Goal: Information Seeking & Learning: Learn about a topic

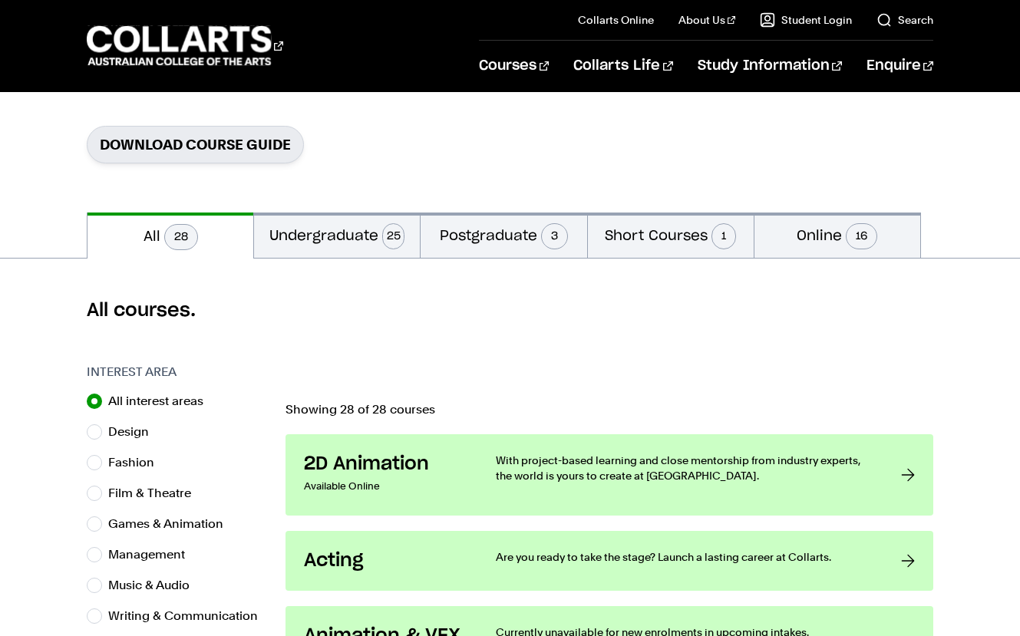
scroll to position [223, 0]
click at [644, 239] on button "Short Courses 1" at bounding box center [671, 234] width 166 height 45
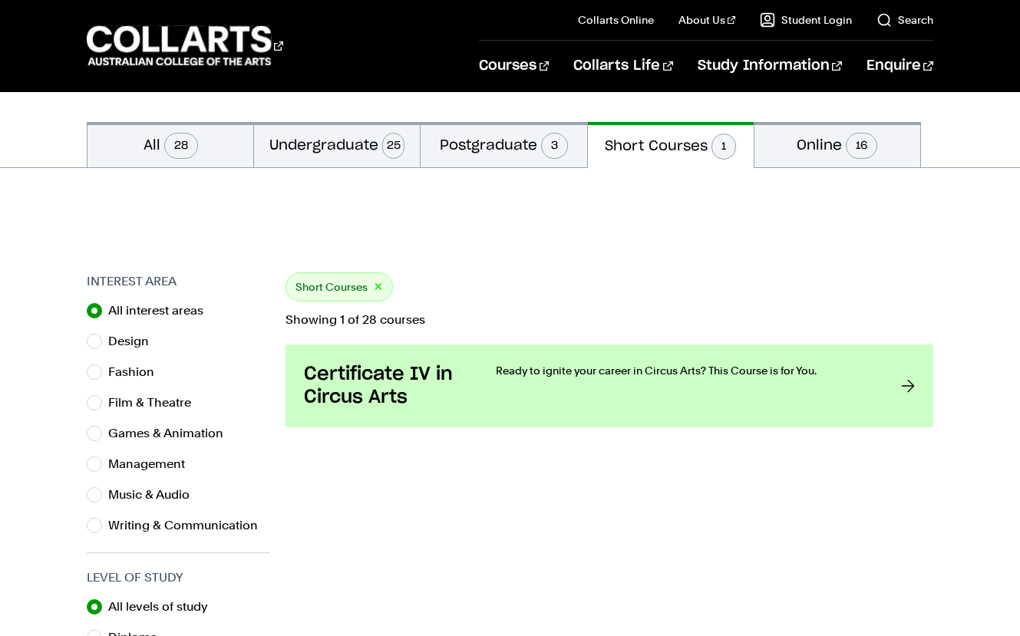
scroll to position [316, 0]
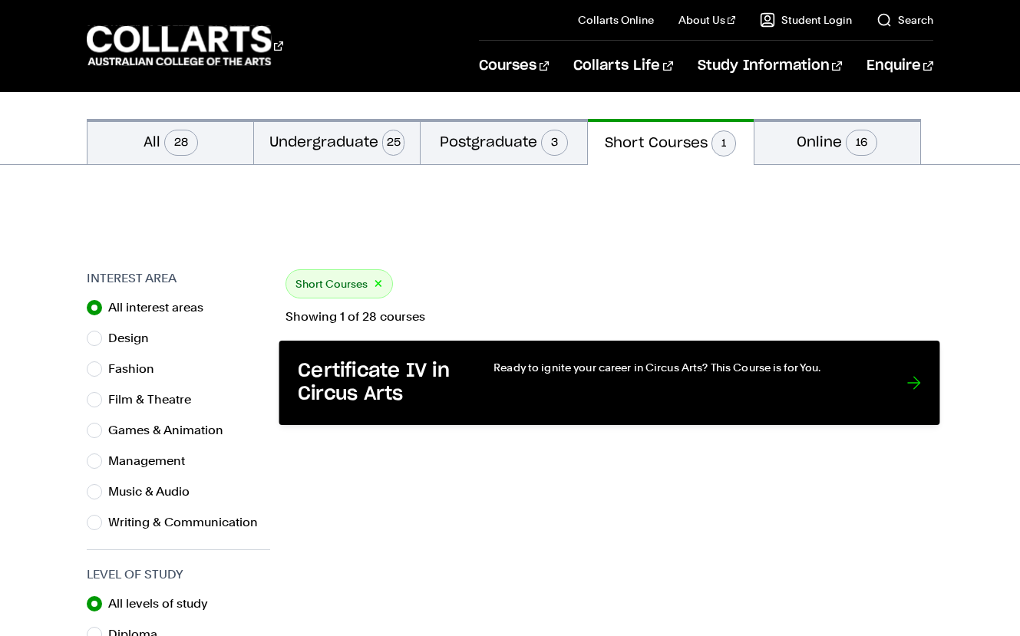
click at [910, 391] on div at bounding box center [914, 383] width 14 height 47
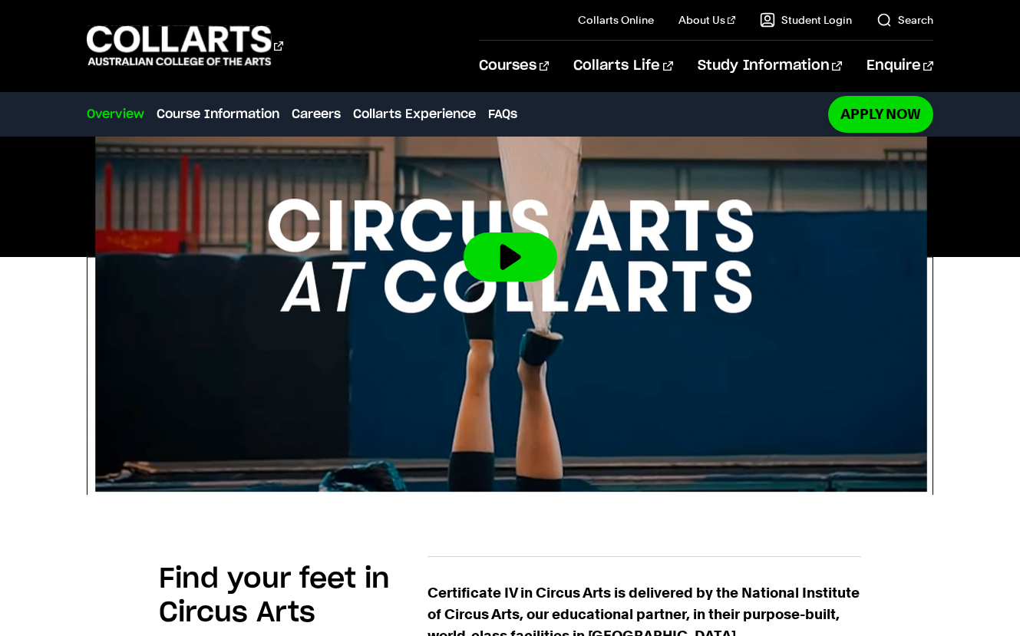
scroll to position [580, 0]
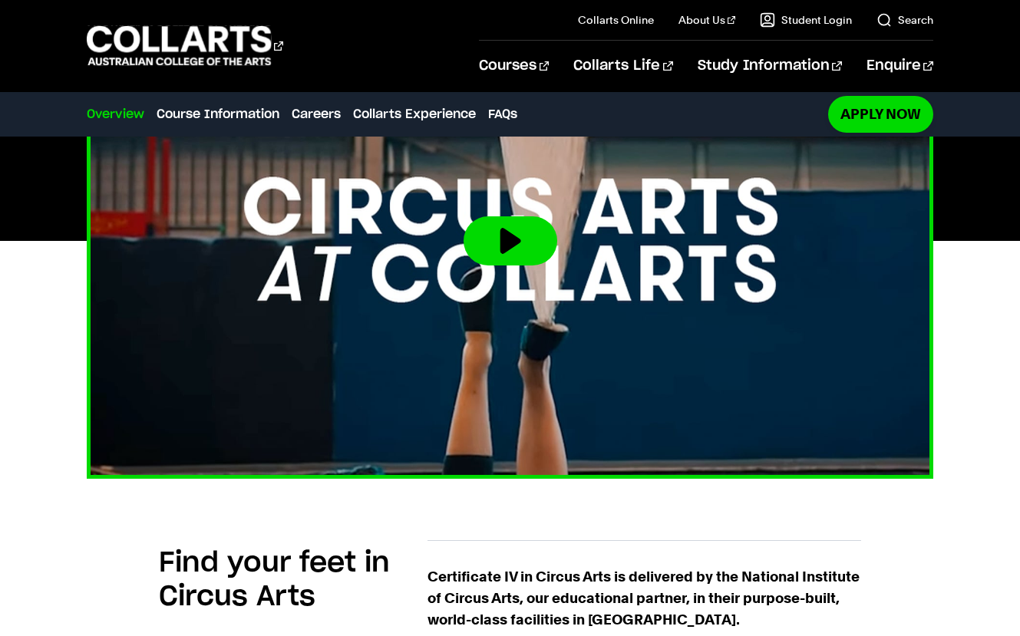
click at [511, 227] on button at bounding box center [510, 240] width 94 height 49
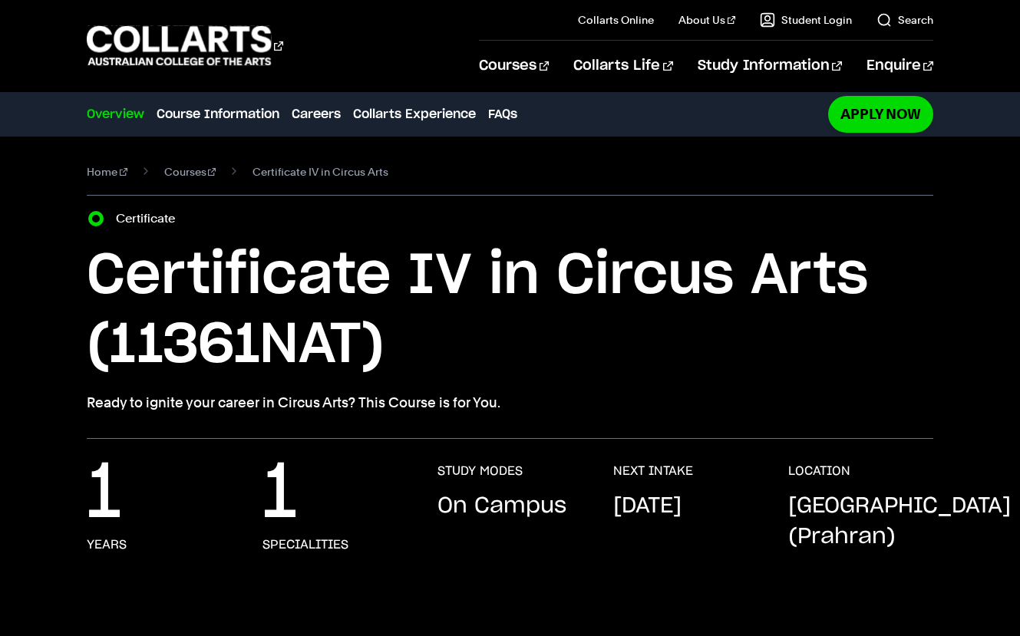
scroll to position [0, 0]
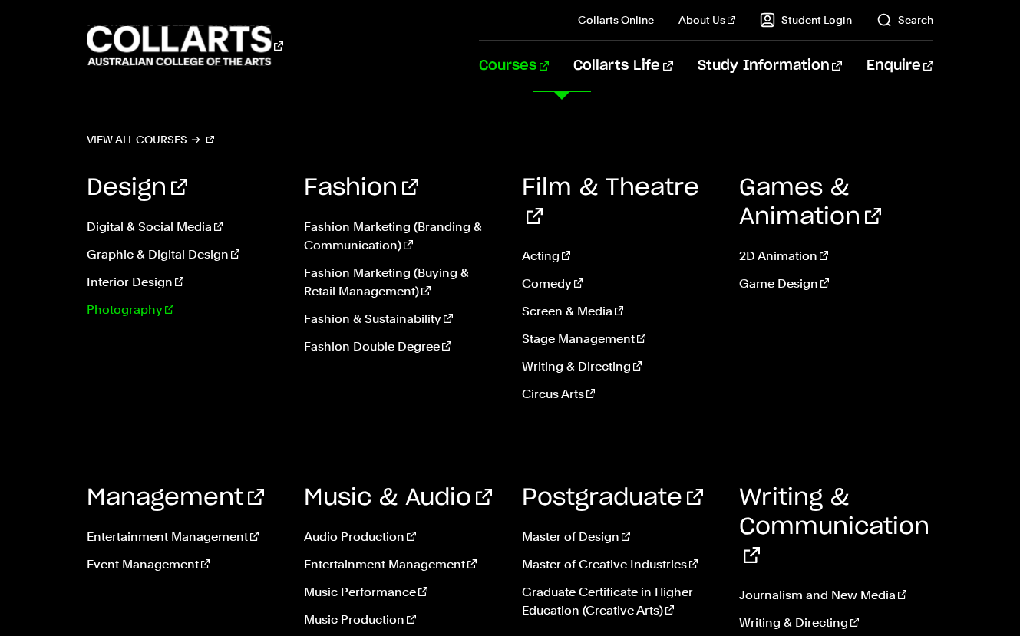
click at [115, 311] on link "Photography" at bounding box center [184, 310] width 194 height 18
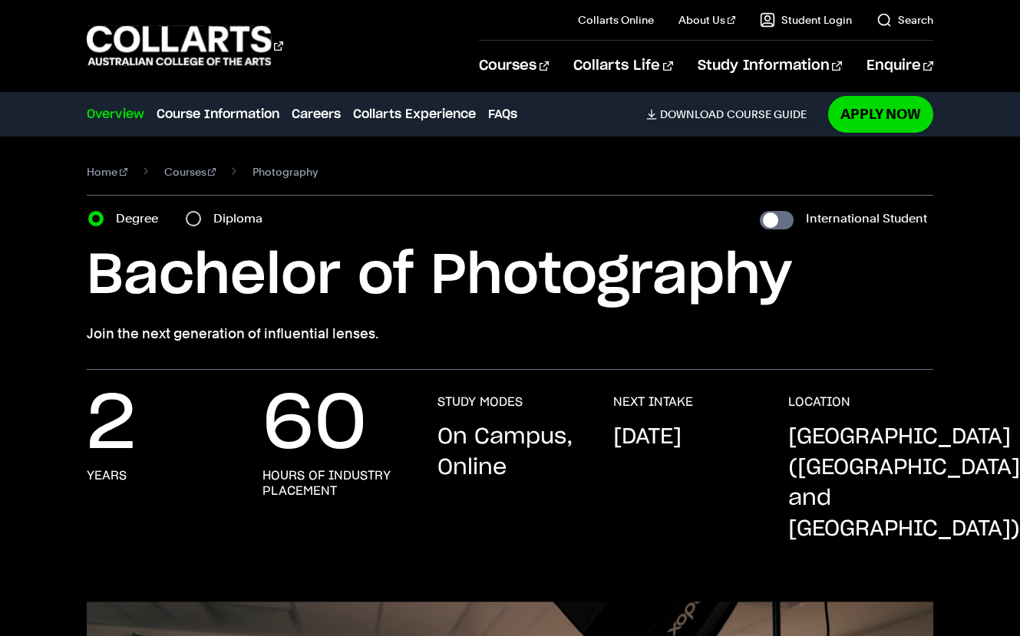
click at [486, 279] on h1 "Bachelor of Photography" at bounding box center [510, 276] width 846 height 69
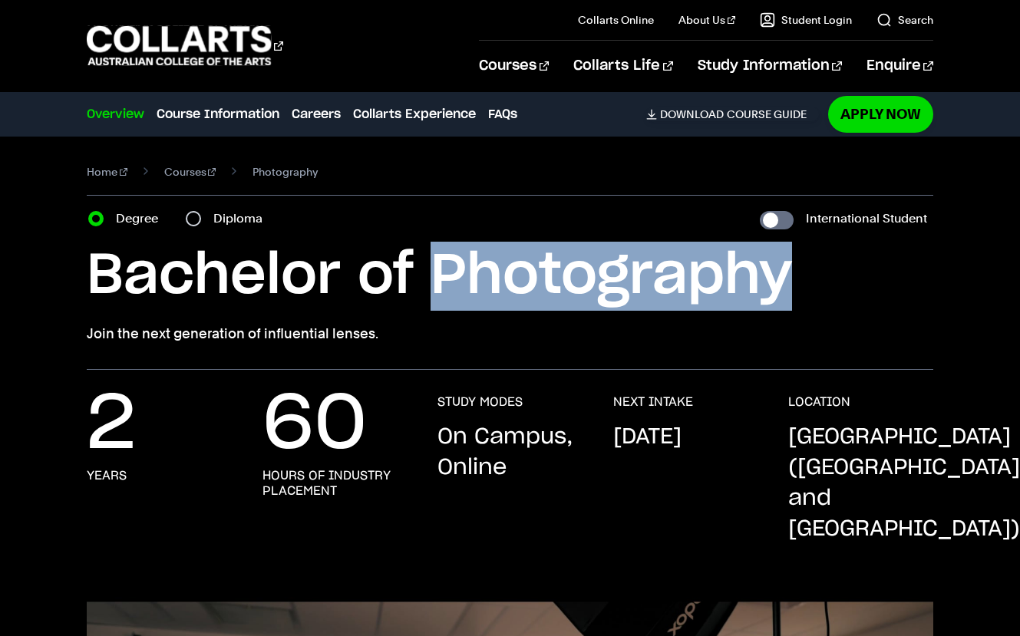
click at [486, 279] on h1 "Bachelor of Photography" at bounding box center [510, 276] width 846 height 69
copy h1 "Photography"
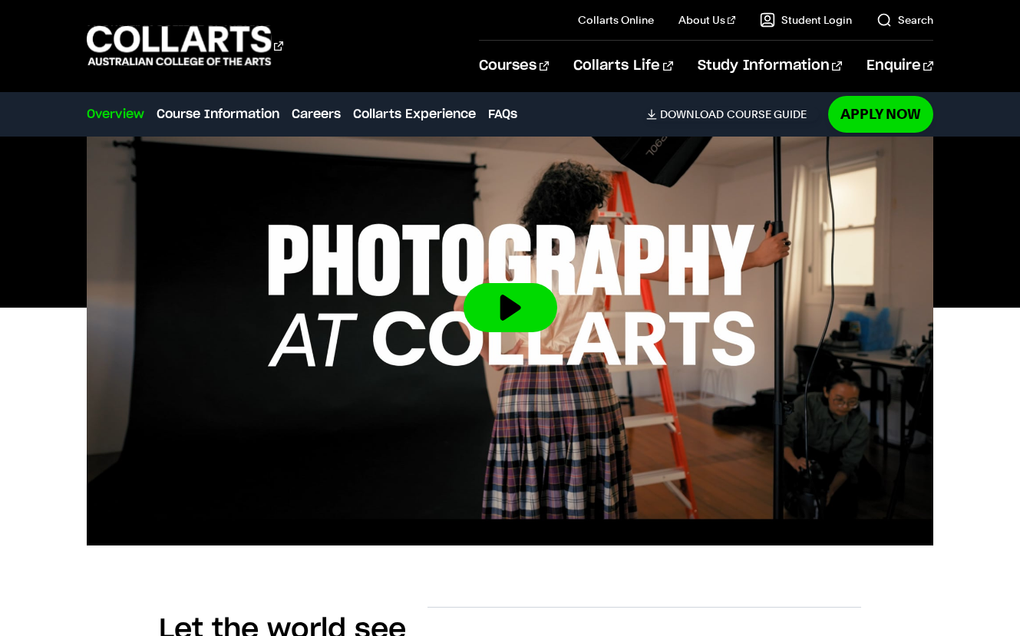
scroll to position [401, 0]
